Goal: Task Accomplishment & Management: Complete application form

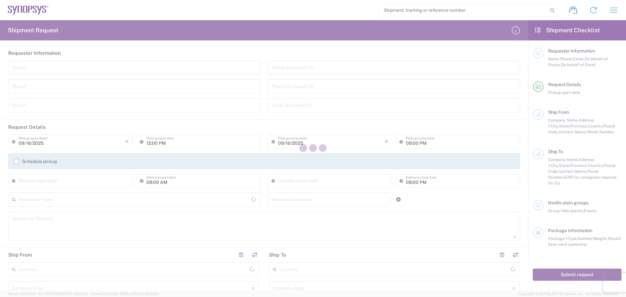
type input "[GEOGRAPHIC_DATA]"
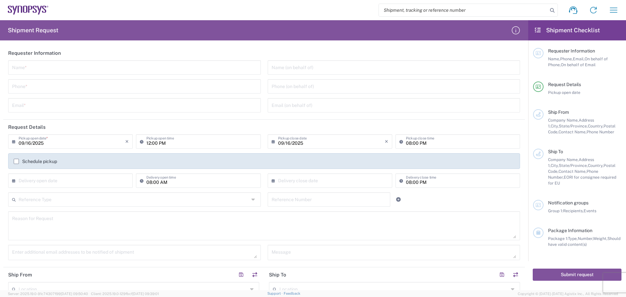
click at [15, 68] on input "text" at bounding box center [134, 66] width 245 height 11
type input "[PERSON_NAME]"
type input "4088061431"
type input "[PERSON_NAME][EMAIL_ADDRESS][PERSON_NAME][DOMAIN_NAME]"
click at [271, 87] on input "tel" at bounding box center [393, 85] width 245 height 11
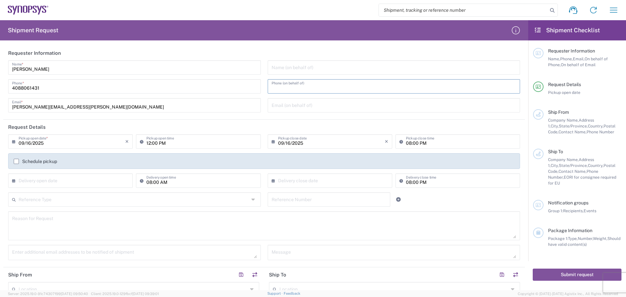
click at [272, 88] on input "tel" at bounding box center [393, 85] width 245 height 11
type input "4088061431"
click at [19, 180] on input "text" at bounding box center [72, 179] width 107 height 11
click at [90, 240] on span "26" at bounding box center [90, 239] width 9 height 9
type input "[DATE]"
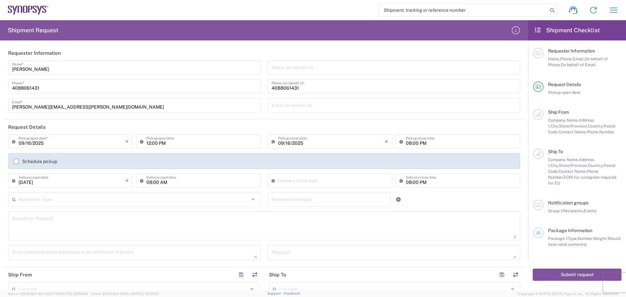
click at [278, 180] on input "text" at bounding box center [331, 179] width 107 height 11
click at [347, 241] on span "26" at bounding box center [347, 239] width 9 height 9
type input "[DATE]"
click at [28, 198] on input "text" at bounding box center [134, 198] width 230 height 11
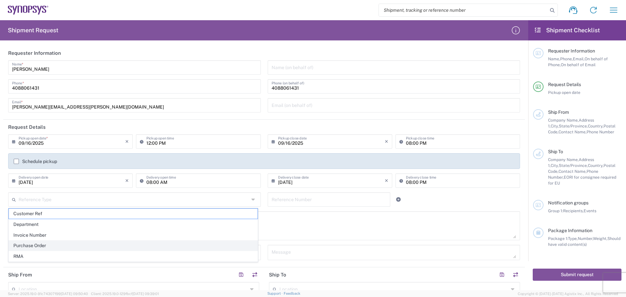
click at [59, 245] on span "Purchase Order" at bounding box center [133, 245] width 249 height 10
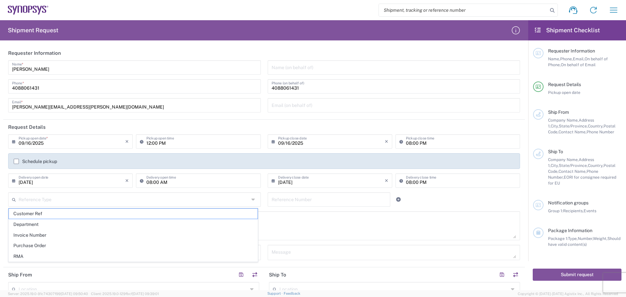
type input "Purchase Order"
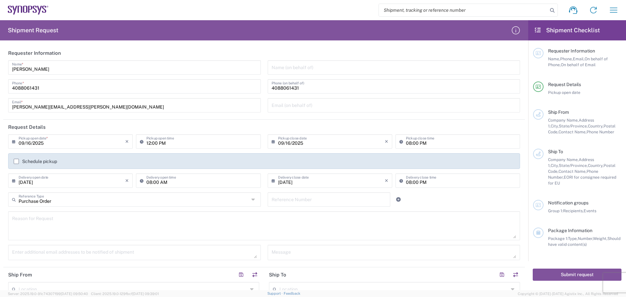
click at [273, 199] on input "text" at bounding box center [328, 198] width 115 height 11
type input "4800017136"
click at [19, 216] on textarea at bounding box center [264, 225] width 504 height 25
click at [20, 222] on textarea "S11 shipment" at bounding box center [264, 225] width 504 height 25
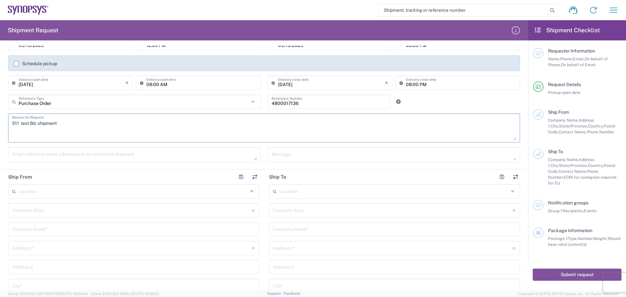
type textarea "S11 test Bd. shipment"
click at [56, 208] on input "text" at bounding box center [131, 209] width 239 height 11
type input "Betatron Inc."
type input "[PERSON_NAME][EMAIL_ADDRESS][PERSON_NAME][DOMAIN_NAME]"
type input "Betatron Inc."
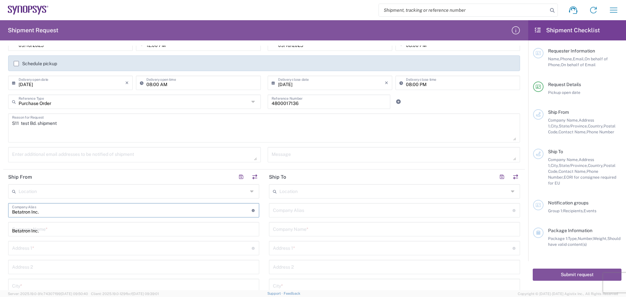
type input "[STREET_ADDRESS]"
type input "[GEOGRAPHIC_DATA][PERSON_NAME]"
type input "[US_STATE]"
type input "[GEOGRAPHIC_DATA]"
type input "95131"
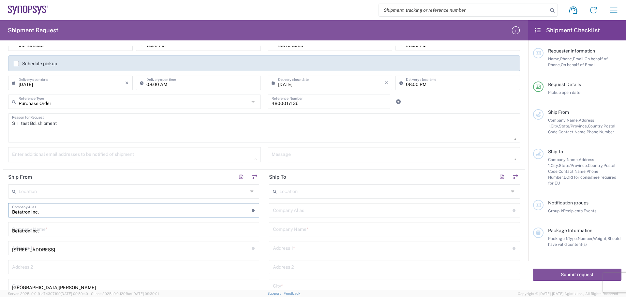
type input "4088061431"
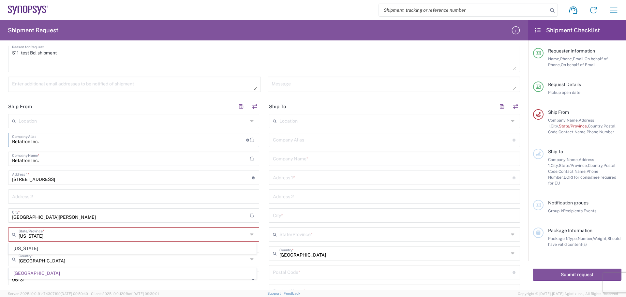
scroll to position [228, 0]
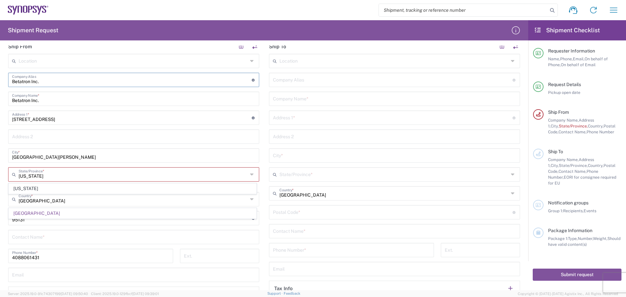
click at [61, 175] on input "[US_STATE]" at bounding box center [133, 173] width 229 height 11
click at [41, 238] on input "text" at bounding box center [133, 236] width 243 height 11
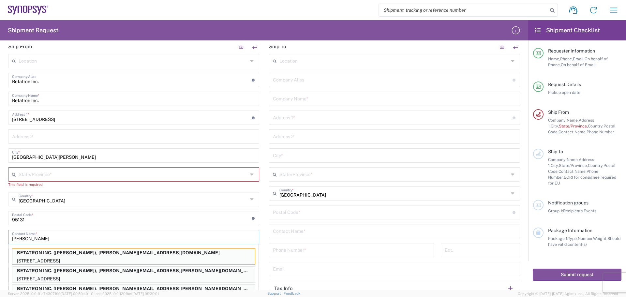
type input "[PERSON_NAME]"
click at [87, 290] on agx-app-version "Server: 2025.19.0-91c74307f99 [DATE] 09:50:40 Client: 2025.19.0-129fbcf [DATE] …" at bounding box center [313, 293] width 626 height 7
click at [86, 288] on p "BETATRON INC. ([PERSON_NAME]), [PERSON_NAME][EMAIL_ADDRESS][PERSON_NAME][DOMAIN…" at bounding box center [133, 288] width 242 height 8
type input "BETATRON INC."
type input "[GEOGRAPHIC_DATA]"
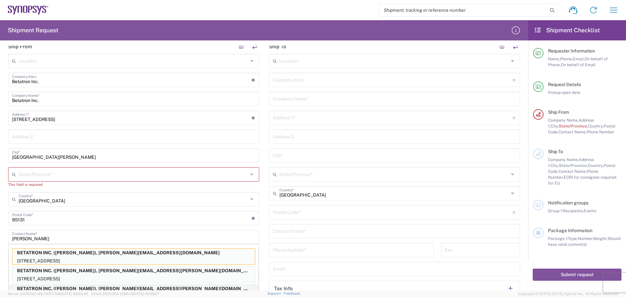
type input "[US_STATE]"
type input "[PERSON_NAME]"
type input "[PERSON_NAME][EMAIL_ADDRESS][PERSON_NAME][DOMAIN_NAME]"
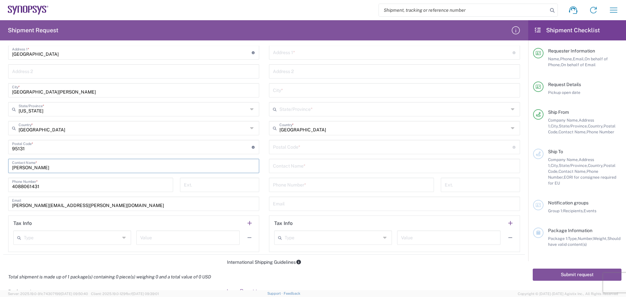
scroll to position [163, 0]
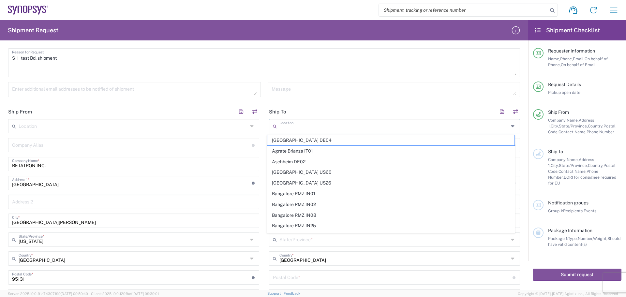
click at [284, 125] on input "text" at bounding box center [393, 125] width 229 height 11
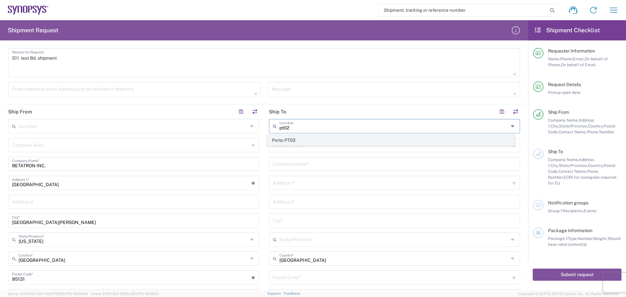
click at [296, 143] on span "Porto PT02" at bounding box center [390, 140] width 247 height 10
type input "Porto PT02"
type input "SNPS, [GEOGRAPHIC_DATA] Unipessoal, Lda."
type input "[STREET_ADDRESS][PERSON_NAME]"
type input "Edificio das Technologias 3rd Floor"
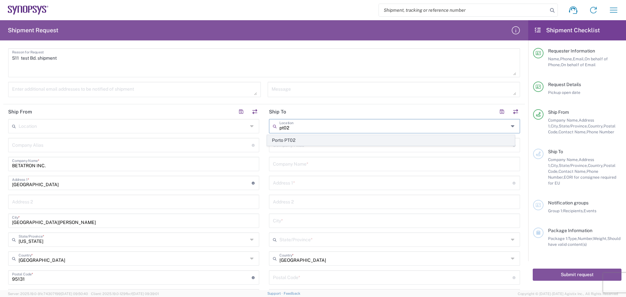
type input "[PERSON_NAME]"
type input "[GEOGRAPHIC_DATA]"
type input "4470-605"
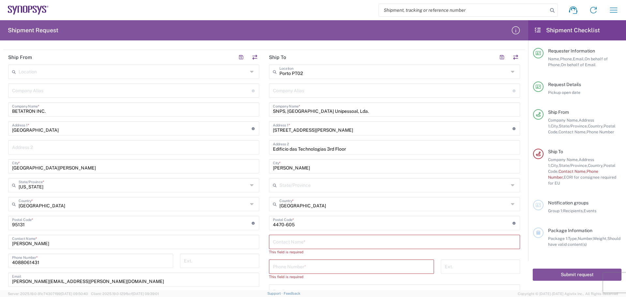
scroll to position [228, 0]
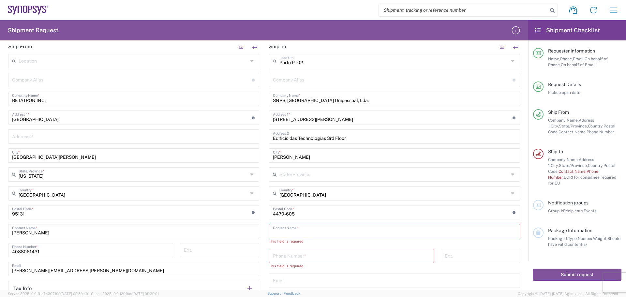
click at [274, 231] on input "text" at bounding box center [394, 230] width 243 height 11
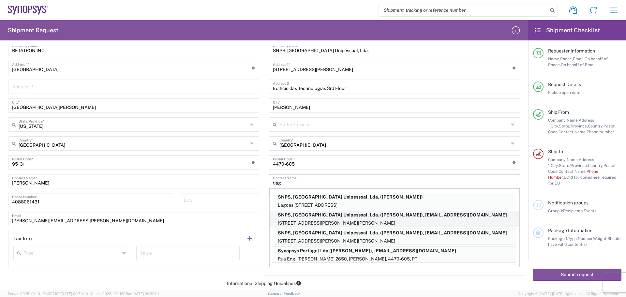
scroll to position [293, 0]
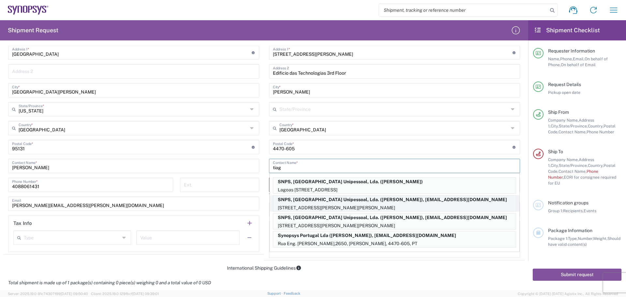
type input "tiag"
click at [371, 202] on p "SNPS, [GEOGRAPHIC_DATA] Unipessoal, Lda. ([PERSON_NAME]), [EMAIL_ADDRESS][DOMAI…" at bounding box center [394, 199] width 242 height 8
type input "[PERSON_NAME]"
type input "00351 22 041 5900"
type input "[EMAIL_ADDRESS][DOMAIN_NAME]"
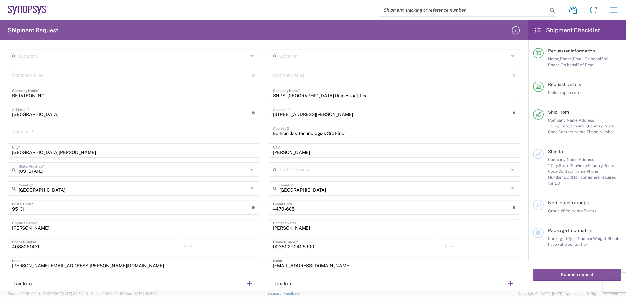
scroll to position [130, 0]
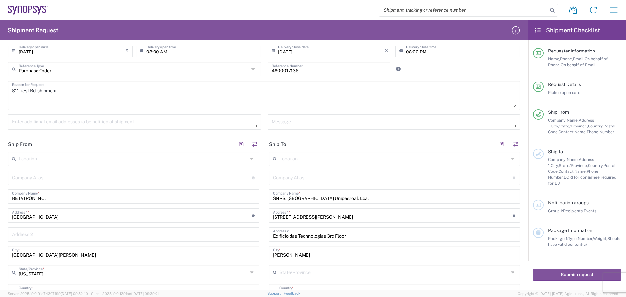
click at [14, 122] on textarea at bounding box center [134, 121] width 245 height 11
type textarea "[PERSON_NAME][EMAIL_ADDRESS][PERSON_NAME][DOMAIN_NAME]"
drag, startPoint x: 275, startPoint y: 122, endPoint x: 284, endPoint y: 122, distance: 8.8
click at [276, 122] on textarea at bounding box center [393, 121] width 245 height 11
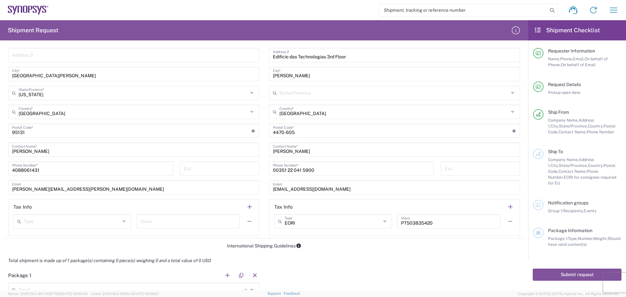
scroll to position [326, 0]
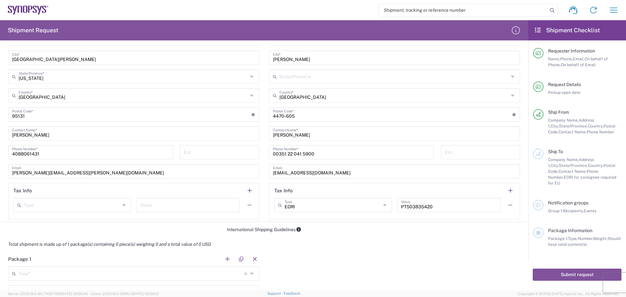
type textarea "S11 revD shipment"
click at [26, 205] on input "text" at bounding box center [72, 204] width 96 height 11
click at [42, 265] on span "VAT" at bounding box center [71, 262] width 115 height 10
type input "VAT"
click at [144, 206] on input "text" at bounding box center [187, 204] width 95 height 11
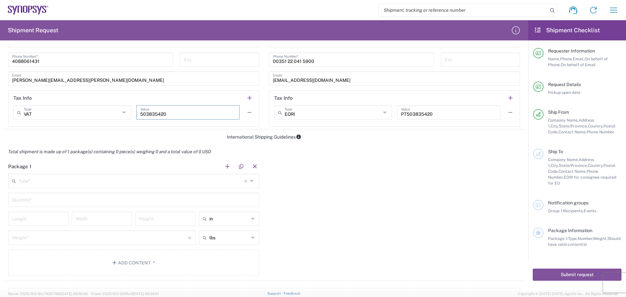
scroll to position [456, 0]
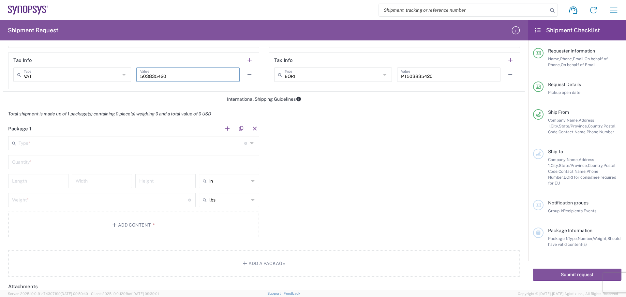
type input "503835420"
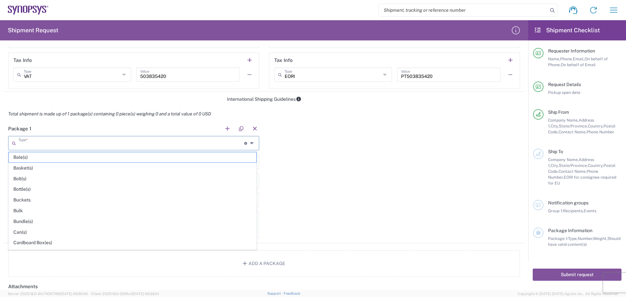
click at [24, 145] on input "text" at bounding box center [131, 142] width 225 height 11
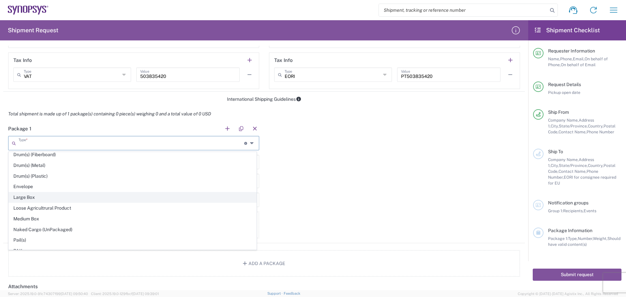
click at [67, 198] on span "Large Box" at bounding box center [132, 197] width 247 height 10
type input "Large Box"
type input "17.5"
type input "12.5"
type input "3"
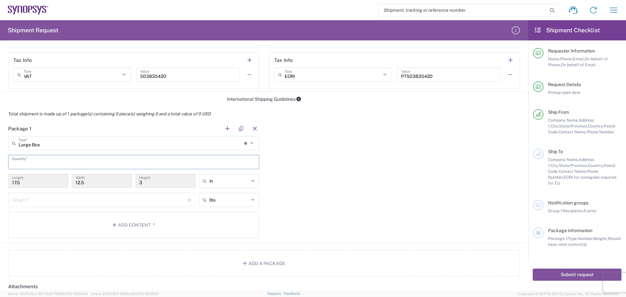
click at [28, 164] on input "text" at bounding box center [133, 161] width 243 height 11
type input "1"
click at [248, 180] on div "in" at bounding box center [229, 181] width 60 height 14
click at [227, 205] on span "cm" at bounding box center [226, 206] width 58 height 10
type input "44.45"
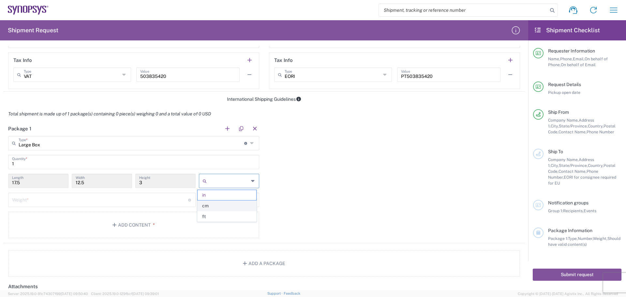
type input "31.75"
type input "7.62"
type input "cm"
click at [251, 200] on icon at bounding box center [253, 199] width 4 height 10
click at [234, 225] on span "kgs" at bounding box center [226, 225] width 58 height 10
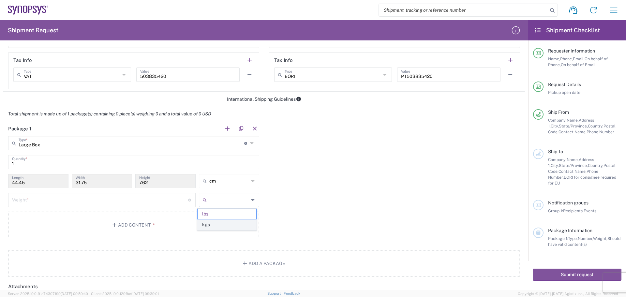
type input "kgs"
click at [75, 203] on input "number" at bounding box center [100, 199] width 176 height 11
type input "2.0"
click at [153, 224] on span "*" at bounding box center [153, 224] width 4 height 5
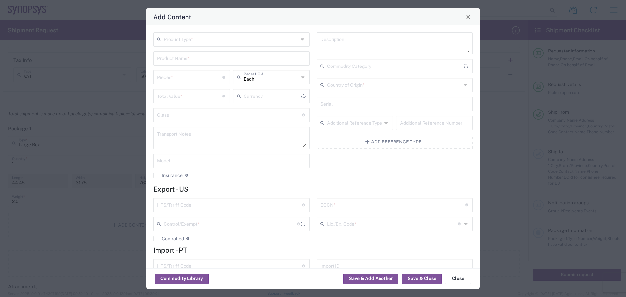
type input "US Dollar"
click at [300, 39] on icon at bounding box center [302, 39] width 5 height 10
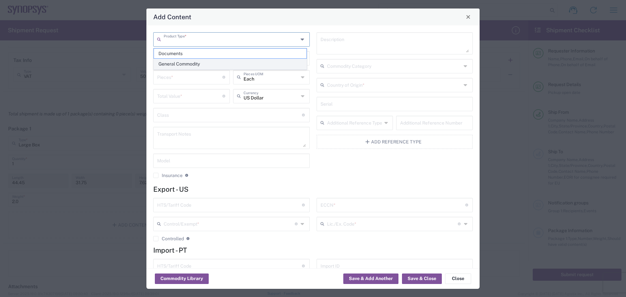
click at [273, 64] on span "General Commodity" at bounding box center [230, 64] width 152 height 10
type input "General Commodity"
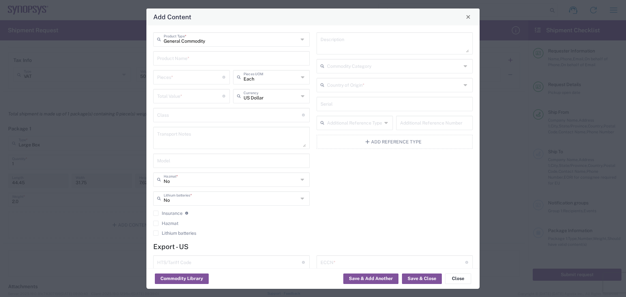
click at [173, 58] on input "text" at bounding box center [231, 57] width 149 height 11
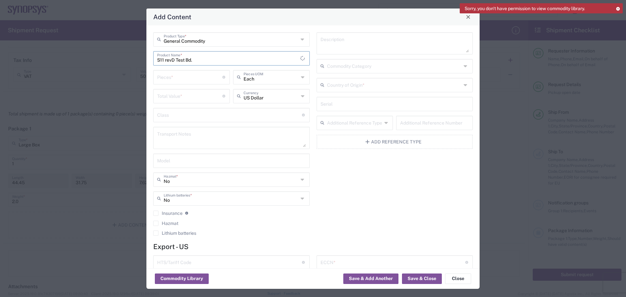
type input "S11 revD Test Bd."
click at [174, 77] on input "number" at bounding box center [189, 76] width 65 height 11
type input "6"
click at [164, 95] on input "number" at bounding box center [189, 95] width 65 height 11
type input "20760"
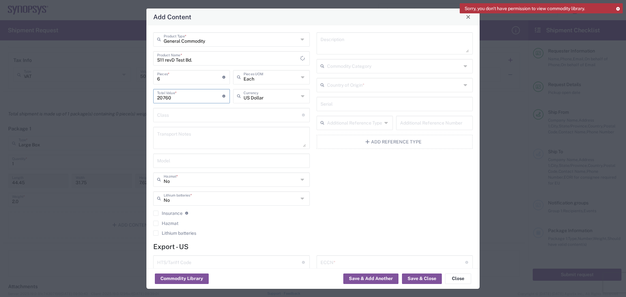
click at [463, 87] on icon at bounding box center [465, 85] width 5 height 10
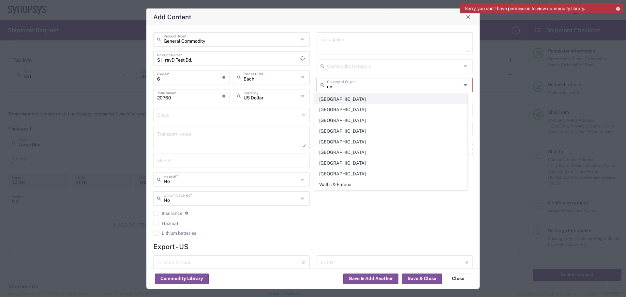
type input "[GEOGRAPHIC_DATA]"
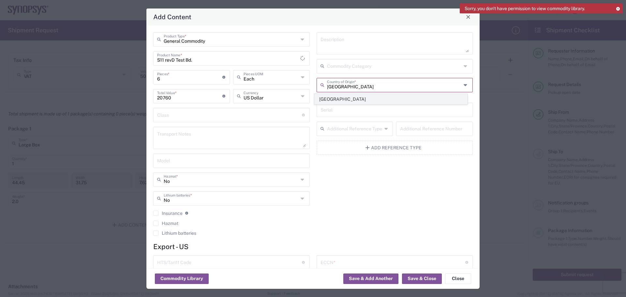
click at [363, 98] on span "[GEOGRAPHIC_DATA]" at bounding box center [390, 99] width 152 height 10
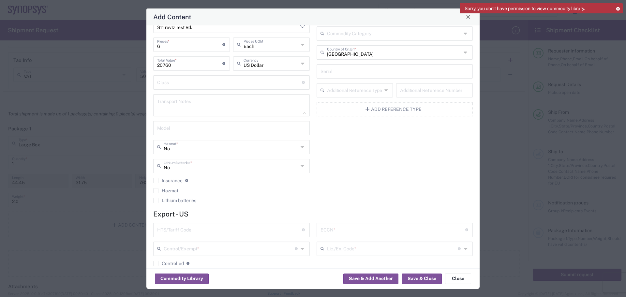
click at [167, 230] on input "text" at bounding box center [229, 228] width 145 height 11
type input "8473.30.200"
click at [331, 228] on input "text" at bounding box center [392, 228] width 145 height 11
type input "3A991/NLR"
click at [301, 250] on icon at bounding box center [302, 248] width 5 height 10
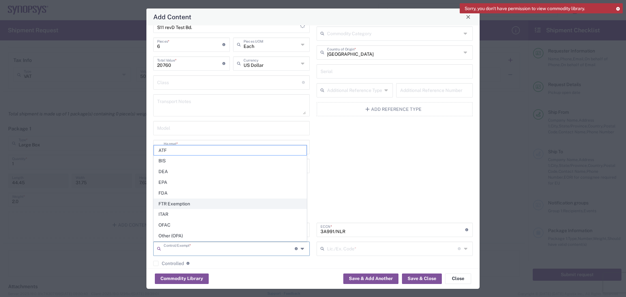
click at [190, 203] on span "FTR Exemption" at bounding box center [230, 204] width 152 height 10
type input "FTR Exemption"
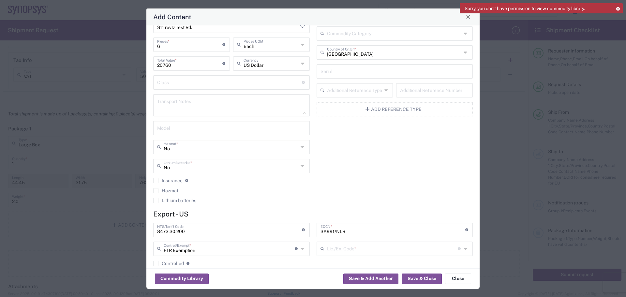
click at [464, 249] on icon at bounding box center [466, 248] width 5 height 10
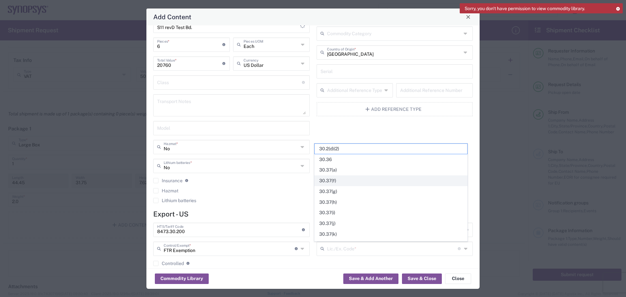
click at [352, 183] on span "30.37(f)" at bounding box center [390, 181] width 152 height 10
type input "30.37(f)"
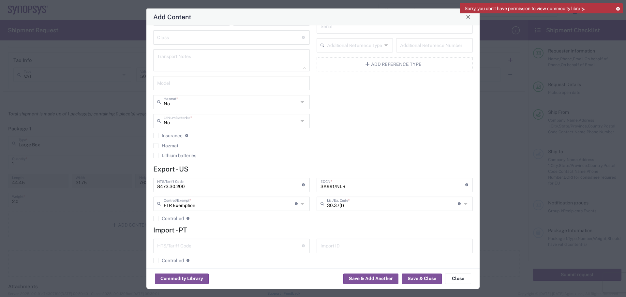
scroll to position [84, 0]
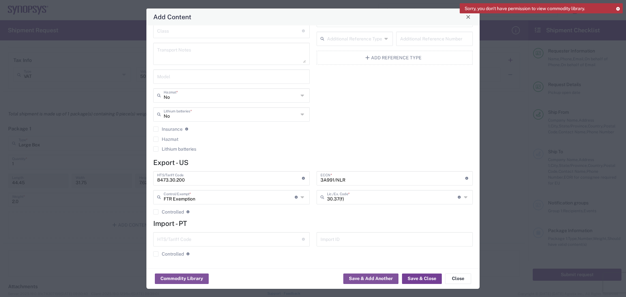
click at [421, 278] on button "Save & Close" at bounding box center [422, 278] width 40 height 10
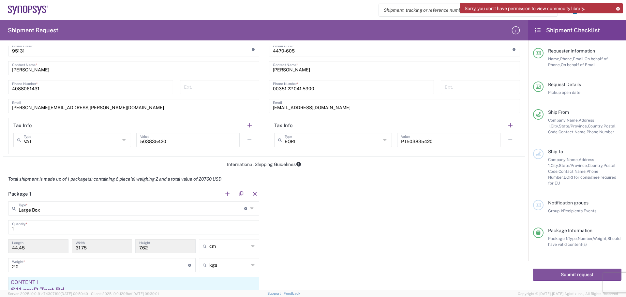
scroll to position [489, 0]
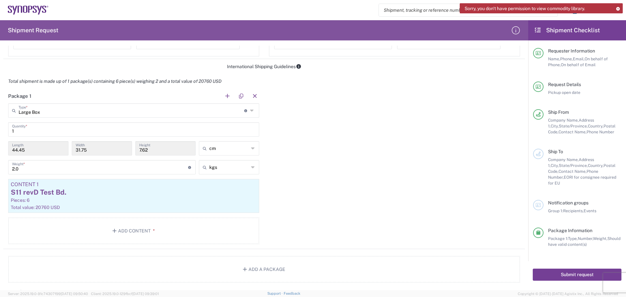
click at [580, 268] on button "Submit request" at bounding box center [576, 274] width 89 height 12
